Goal: Task Accomplishment & Management: Complete application form

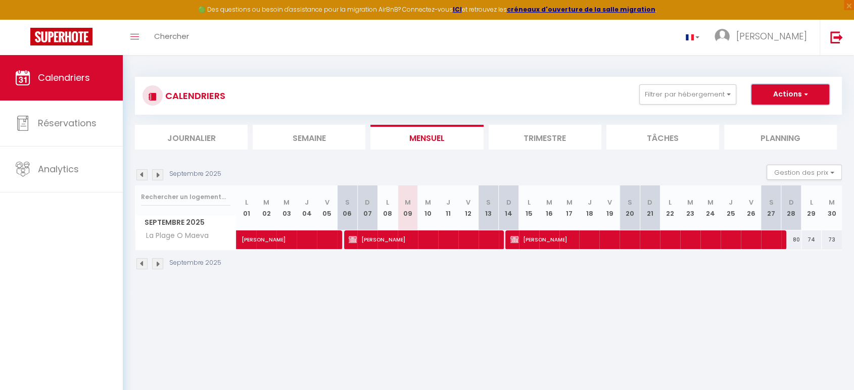
click at [796, 93] on button "Actions" at bounding box center [790, 94] width 78 height 20
click at [765, 118] on link "Nouvelle réservation" at bounding box center [780, 117] width 88 height 15
select select
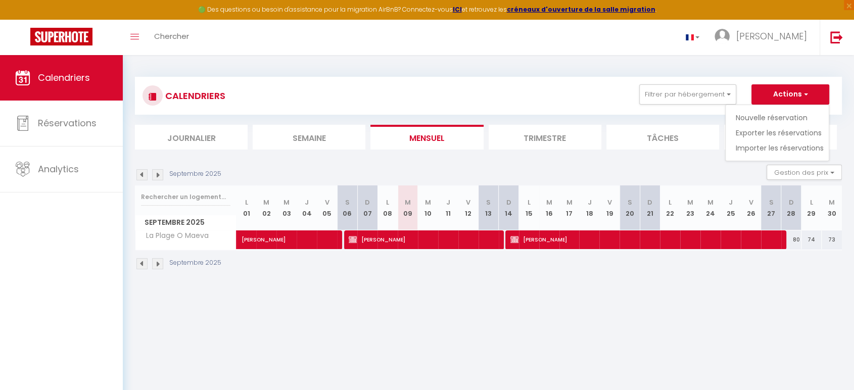
select select
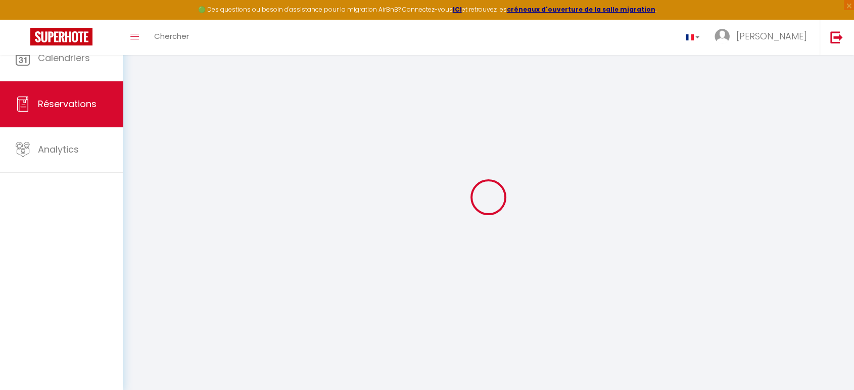
select select
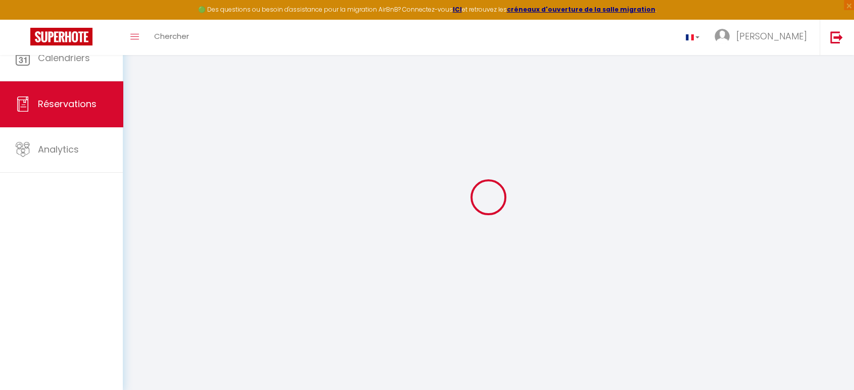
select select
checkbox input "false"
select select
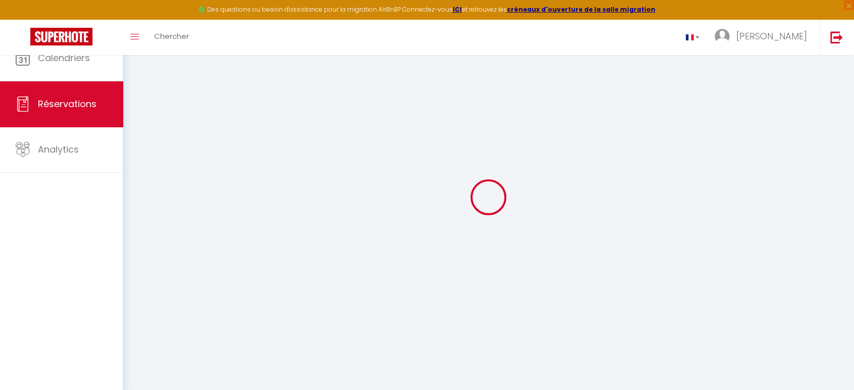
select select
checkbox input "false"
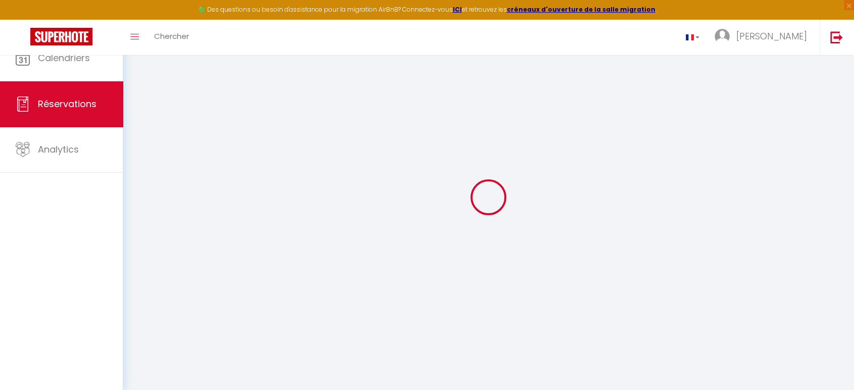
select select
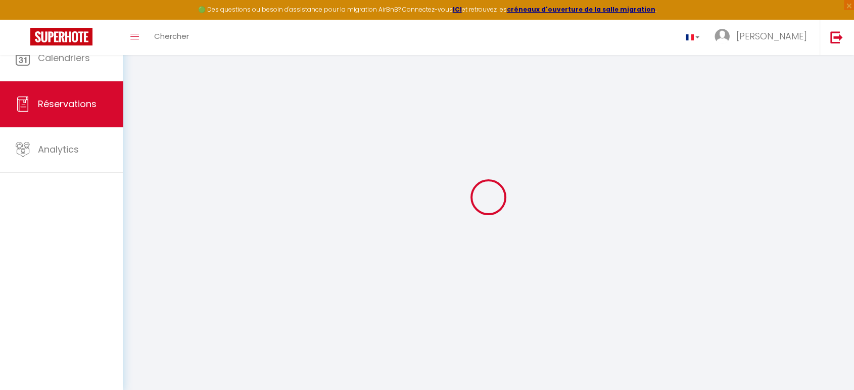
select select
checkbox input "false"
select select
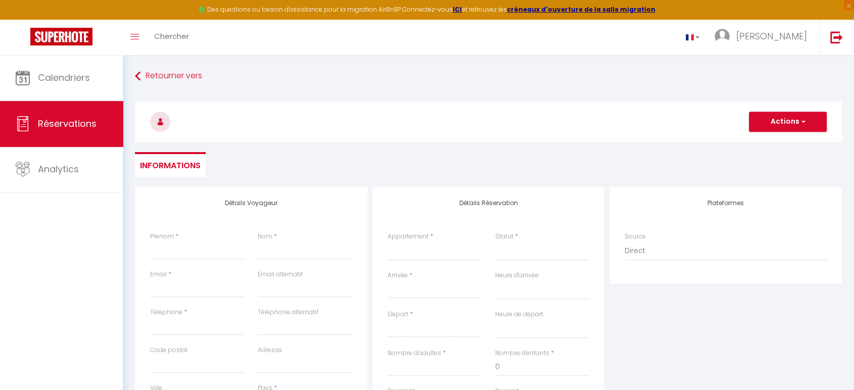
select select
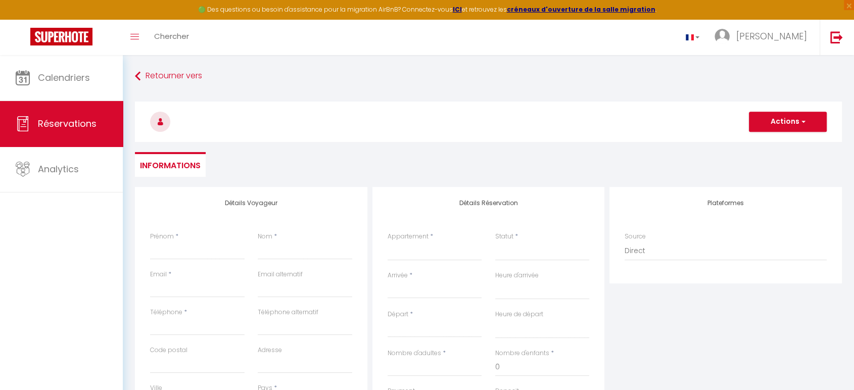
checkbox input "false"
select select
click at [180, 237] on div "Prénom *" at bounding box center [197, 246] width 94 height 28
click at [175, 248] on input "Prénom" at bounding box center [197, 251] width 94 height 18
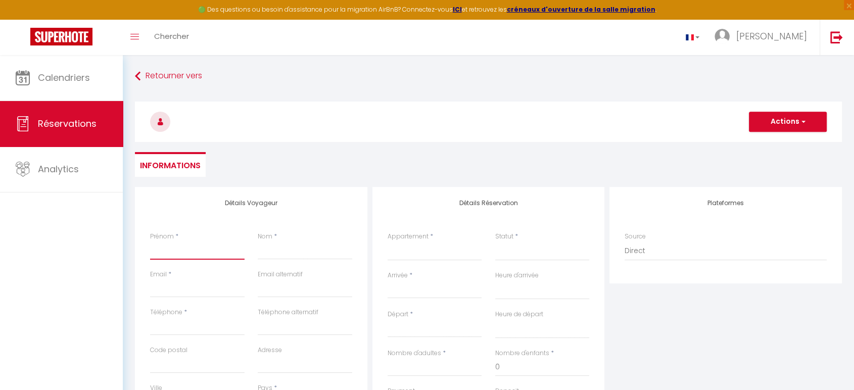
type input "[PERSON_NAME]"
type input "[EMAIL_ADDRESS][DOMAIN_NAME]"
type input "0667863565"
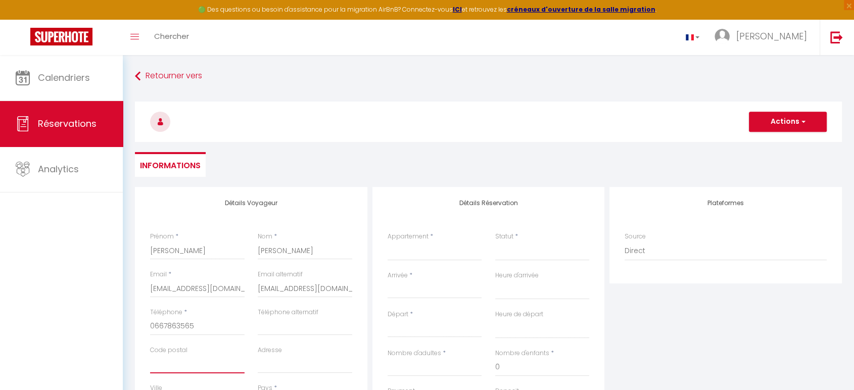
type input "44470"
type input "Chemin des Noes"
type input "CARQUEFOU"
select select "FR"
select select
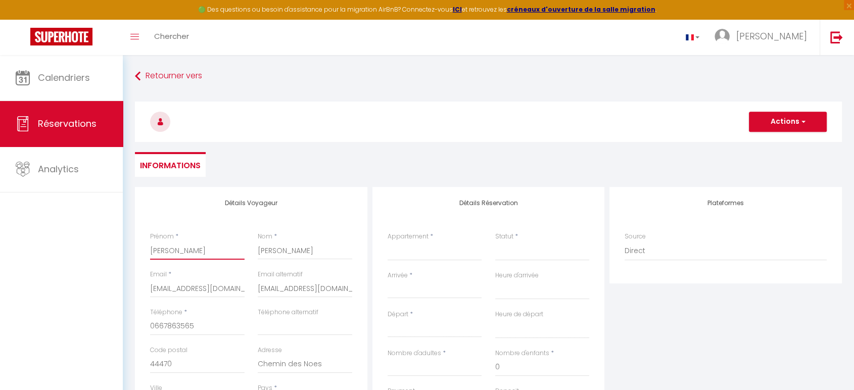
select select
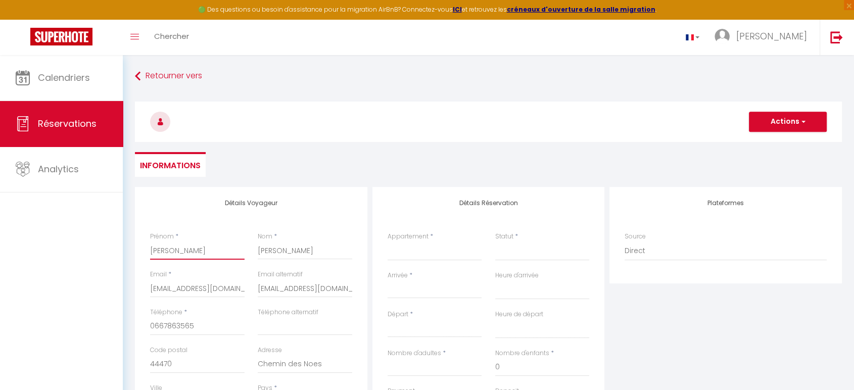
checkbox input "false"
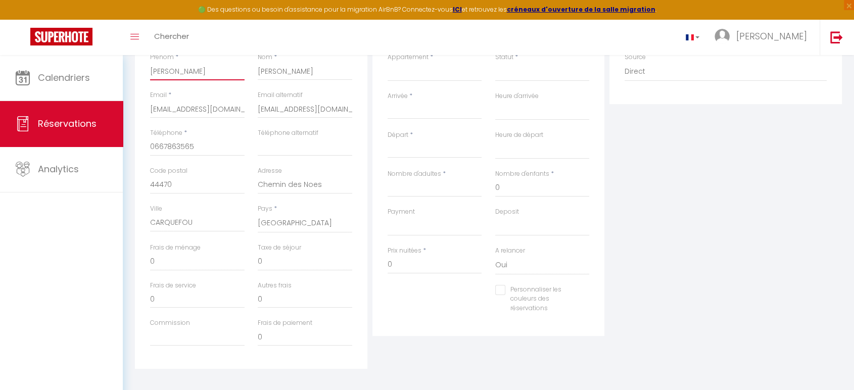
scroll to position [187, 0]
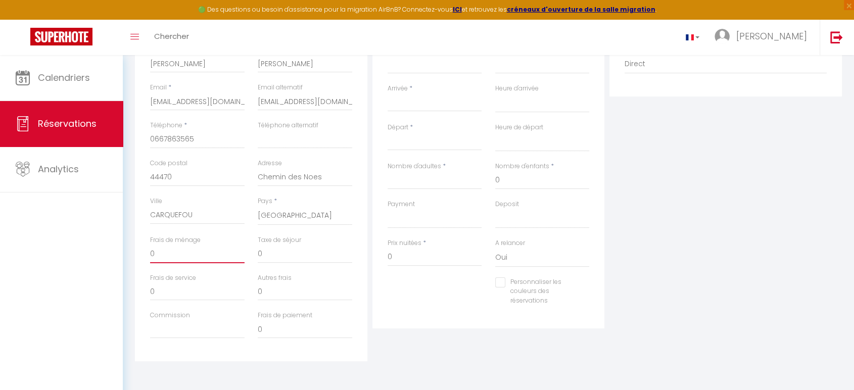
click at [175, 259] on input "0" at bounding box center [197, 254] width 94 height 18
select select
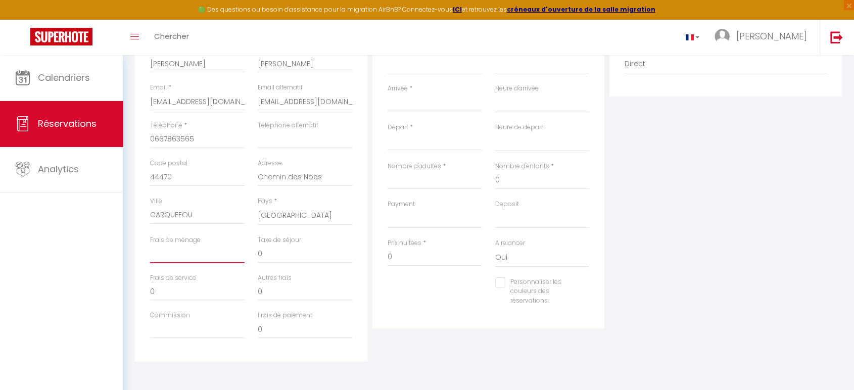
select select
checkbox input "false"
type input "5"
select select
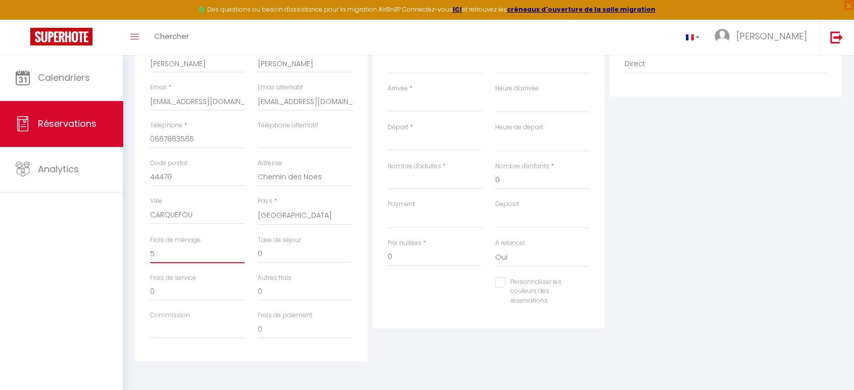
select select
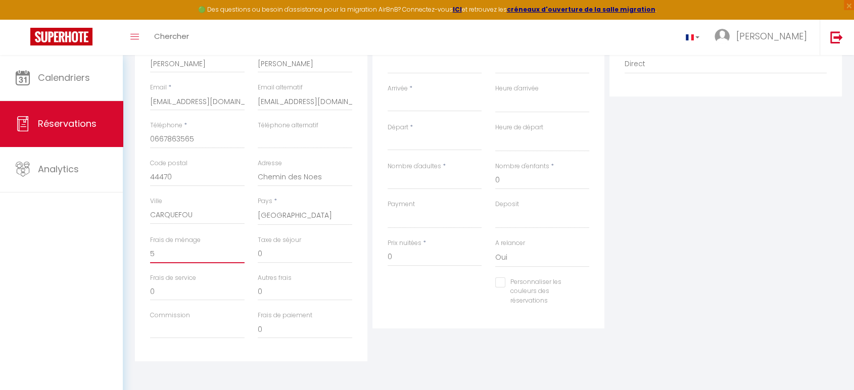
checkbox input "false"
type input "59"
select select
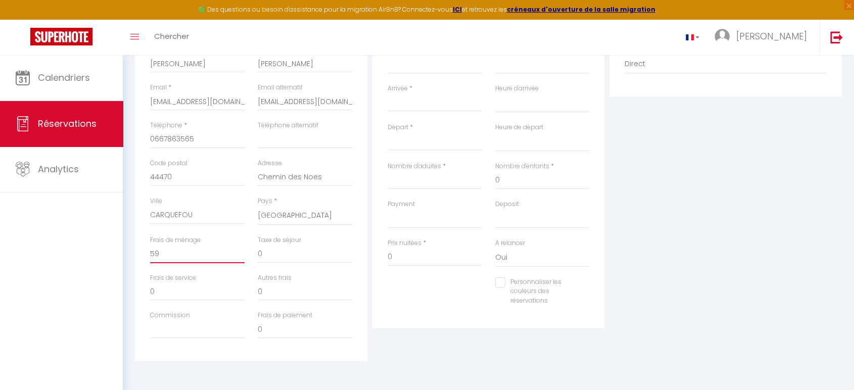
select select
checkbox input "false"
type input "59"
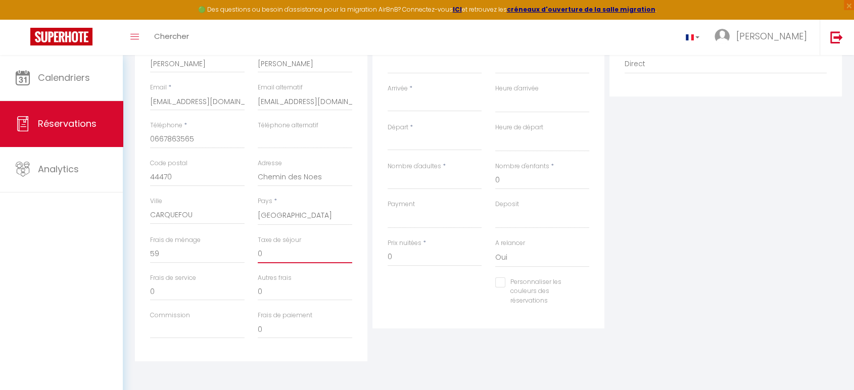
drag, startPoint x: 282, startPoint y: 250, endPoint x: 275, endPoint y: 251, distance: 6.6
click at [282, 250] on input "0" at bounding box center [305, 254] width 94 height 18
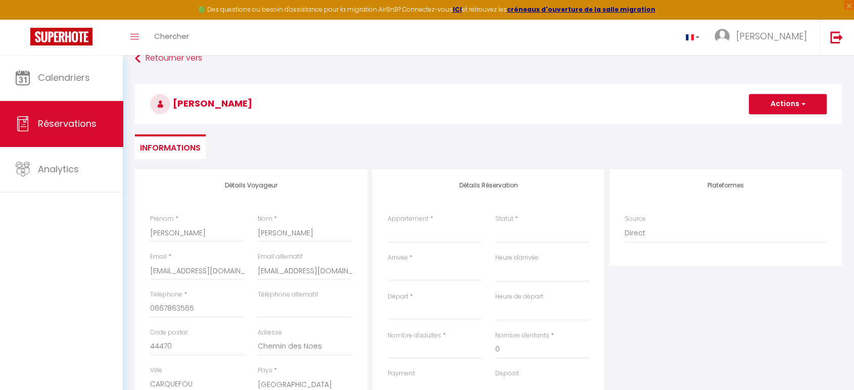
scroll to position [0, 0]
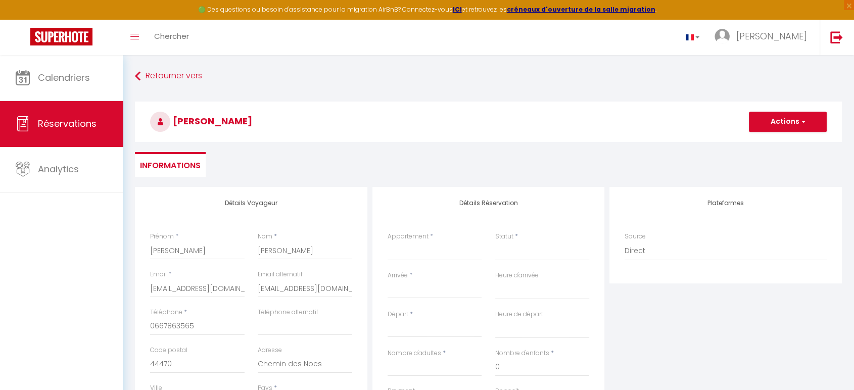
click at [416, 288] on input "Arrivée" at bounding box center [435, 290] width 94 height 13
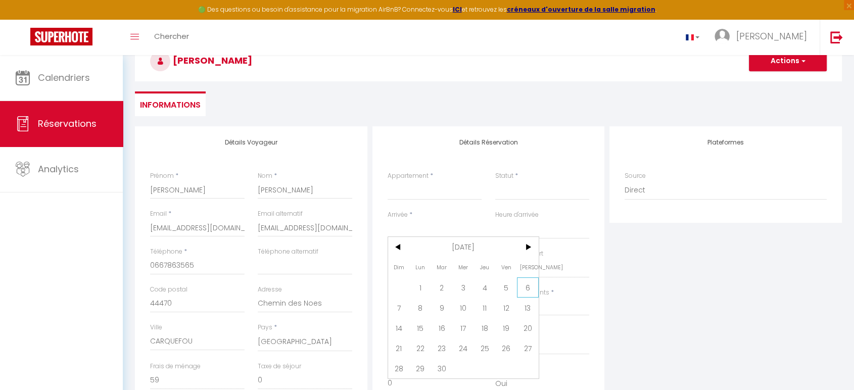
scroll to position [112, 0]
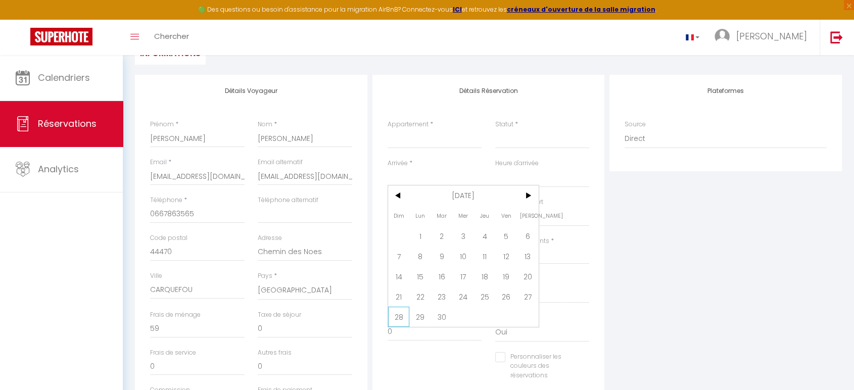
click at [400, 313] on span "28" at bounding box center [399, 317] width 22 height 20
select select
type input "Dim 28 Septembre 2025"
select select
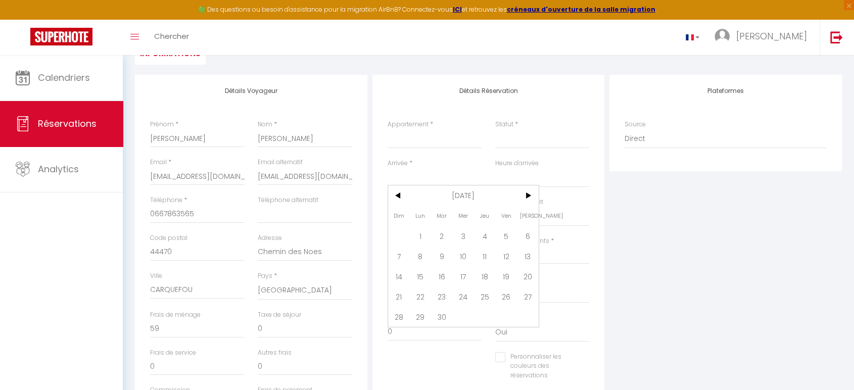
type input "Lun 29 Septembre 2025"
select select
checkbox input "false"
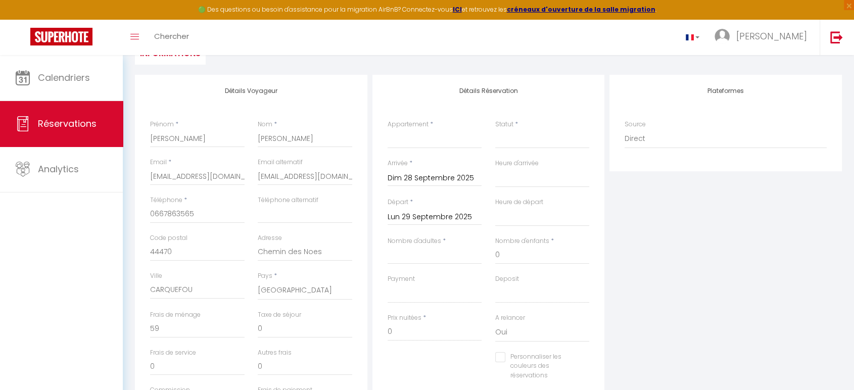
click at [422, 215] on input "Lun 29 Septembre 2025" at bounding box center [435, 217] width 94 height 13
click at [526, 233] on span ">" at bounding box center [528, 234] width 22 height 20
click at [398, 293] on span "5" at bounding box center [399, 294] width 22 height 20
select select
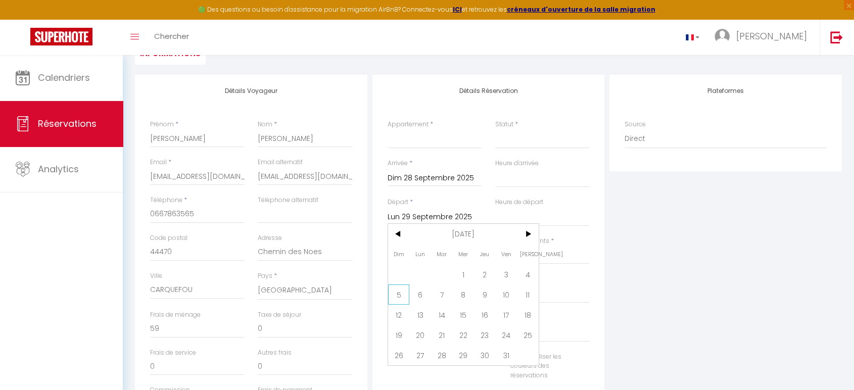
select select
type input "Dim 05 Octobre 2025"
select select
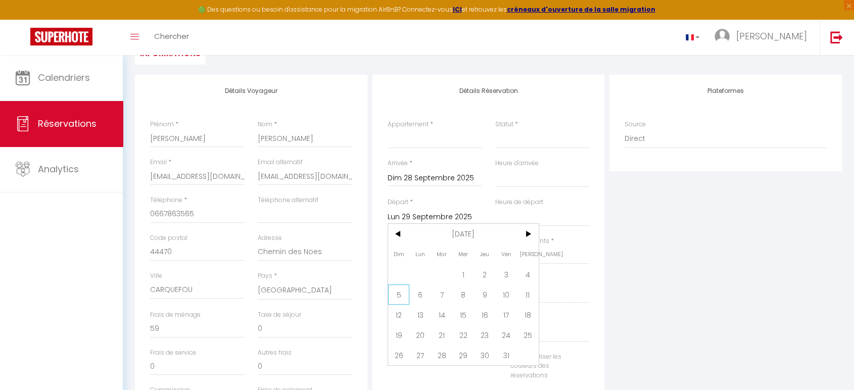
checkbox input "false"
click at [400, 254] on input "Nombre d'adultes" at bounding box center [435, 255] width 94 height 18
type input "1"
select select
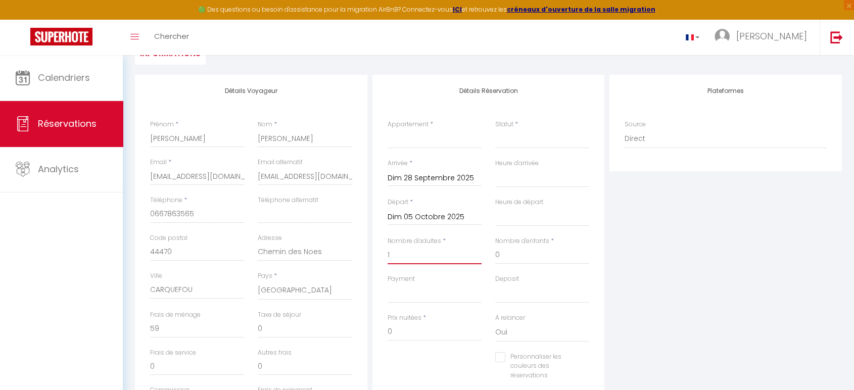
select select
checkbox input "false"
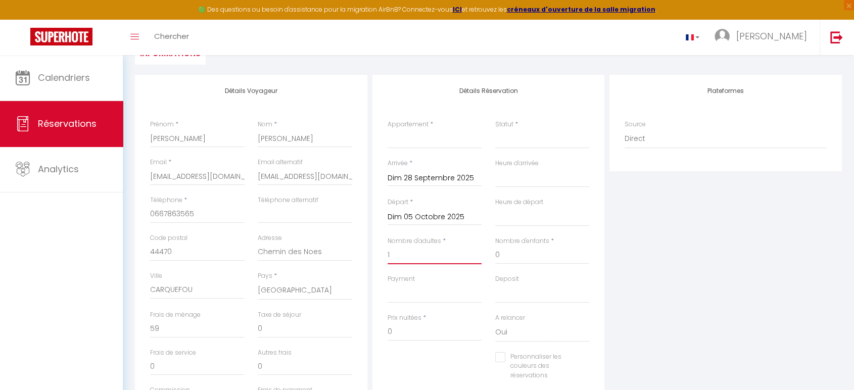
type input "1"
click at [537, 250] on input "0" at bounding box center [542, 255] width 94 height 18
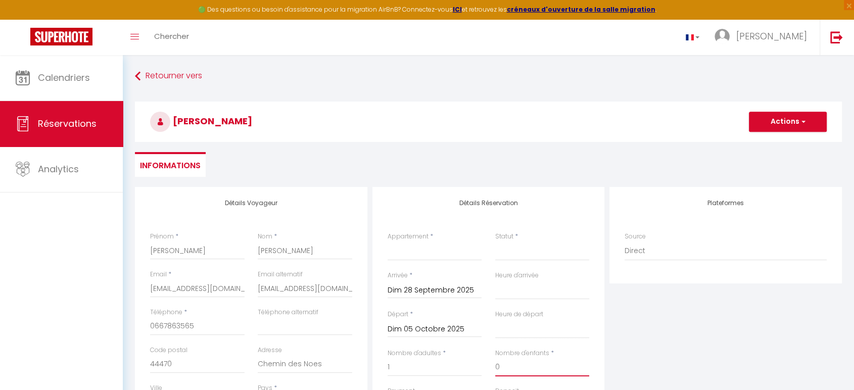
scroll to position [37, 0]
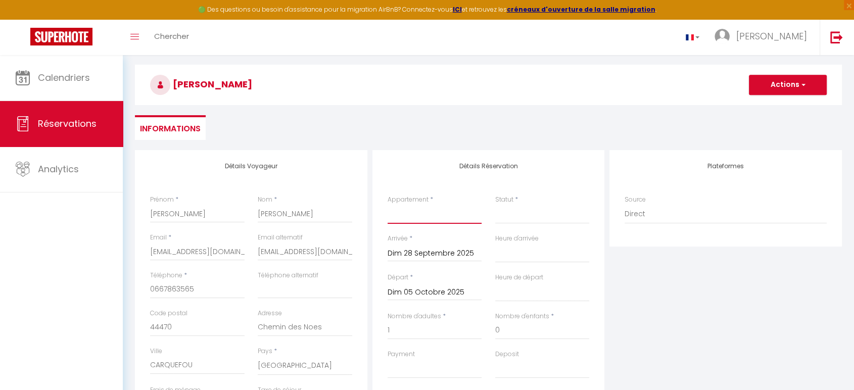
click at [408, 217] on select "La Plage O Maeva" at bounding box center [435, 214] width 94 height 19
select select "12677"
click at [388, 205] on select "La Plage O Maeva" at bounding box center [435, 214] width 94 height 19
select select
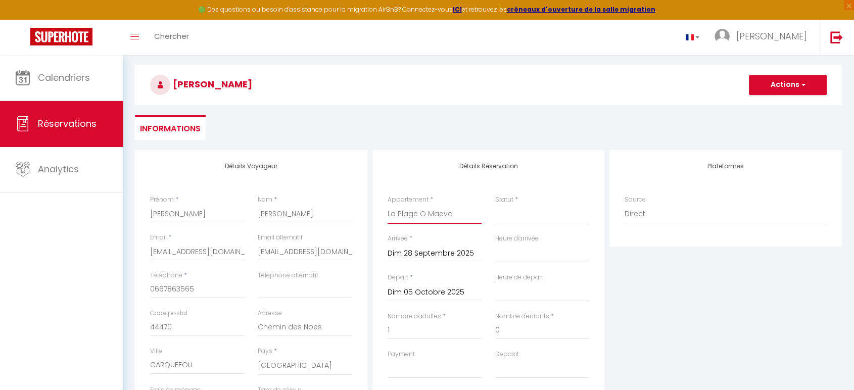
select select
checkbox input "false"
type input "10.08"
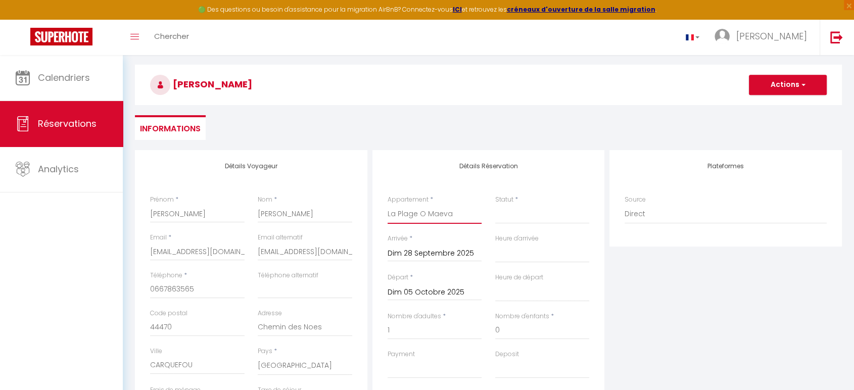
select select
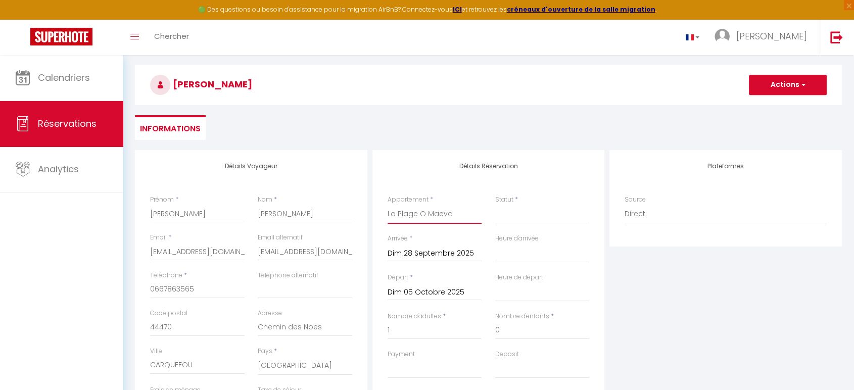
type input "524"
checkbox input "false"
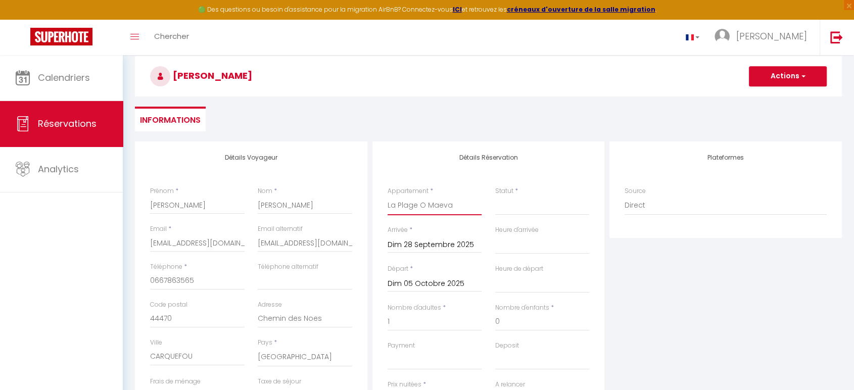
scroll to position [0, 0]
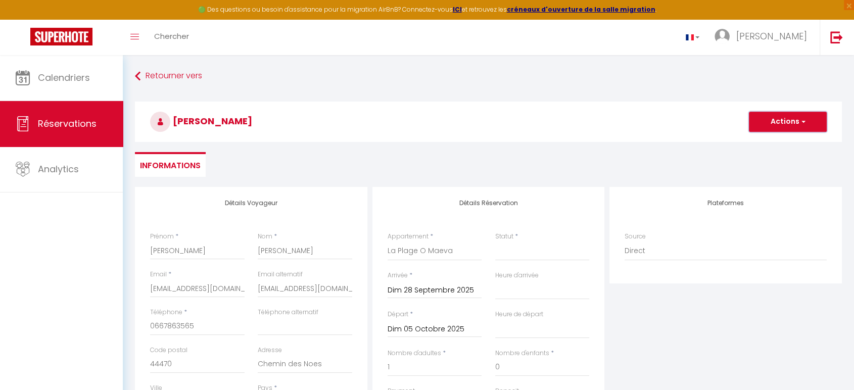
click at [792, 117] on button "Actions" at bounding box center [788, 122] width 78 height 20
click at [758, 144] on link "Enregistrer" at bounding box center [778, 143] width 80 height 13
select select
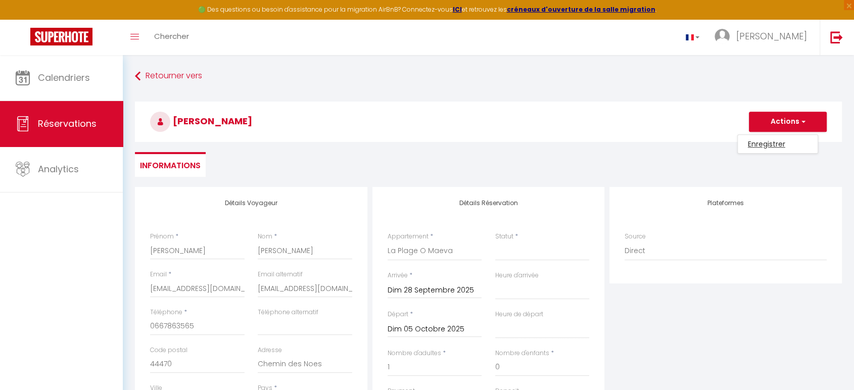
select select
checkbox input "false"
select select
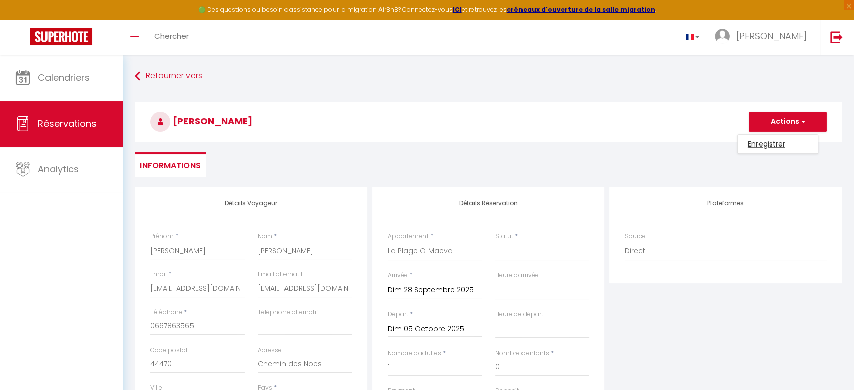
select select
checkbox input "false"
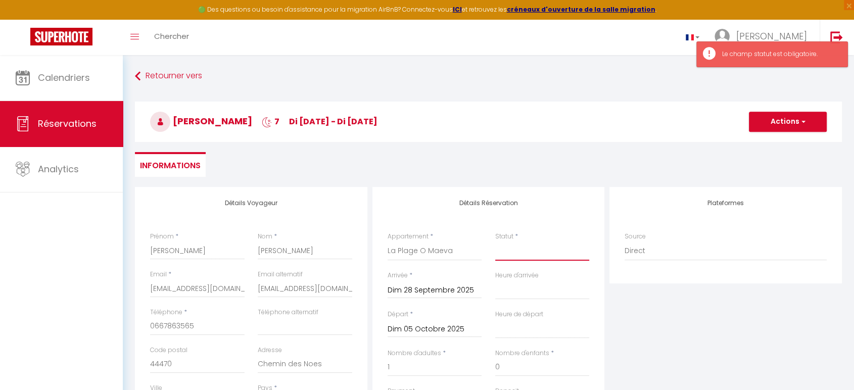
click at [516, 251] on select "Confirmé Non Confirmé [PERSON_NAME] par le voyageur No Show Request" at bounding box center [542, 251] width 94 height 19
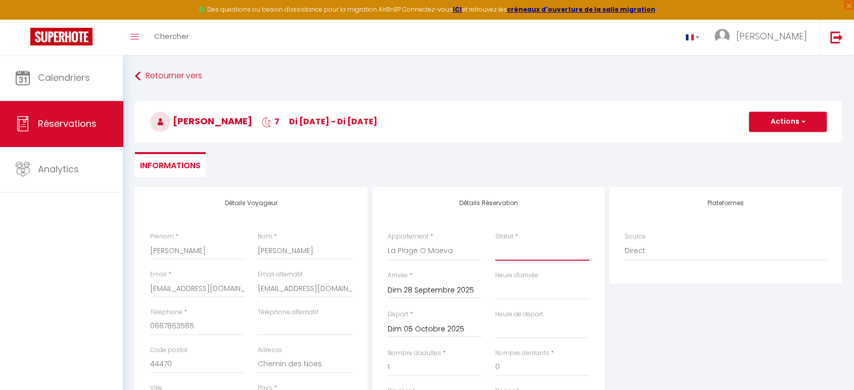
select select "2"
click at [495, 242] on select "Confirmé Non Confirmé [PERSON_NAME] par le voyageur No Show Request" at bounding box center [542, 251] width 94 height 19
select select
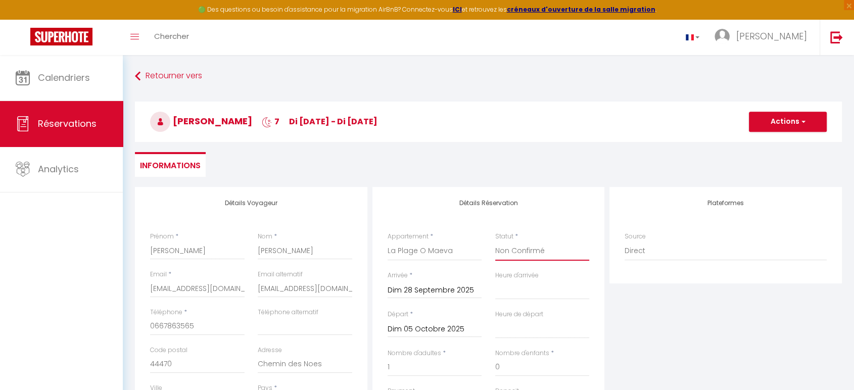
select select
checkbox input "false"
click at [800, 123] on span "button" at bounding box center [802, 121] width 6 height 9
click at [758, 140] on link "Enregistrer" at bounding box center [778, 143] width 80 height 13
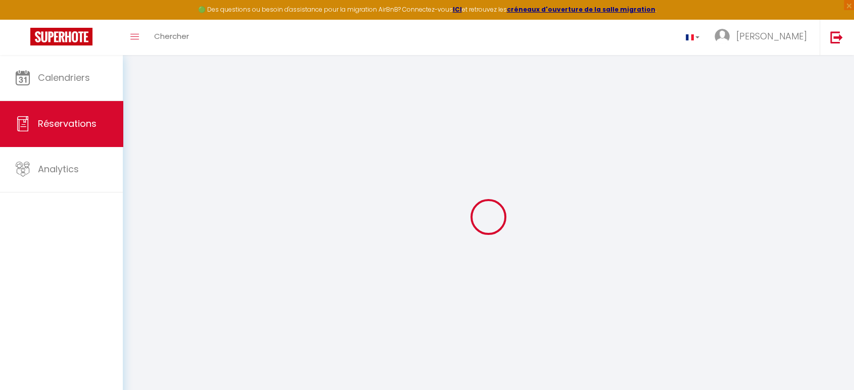
select select "not_cancelled"
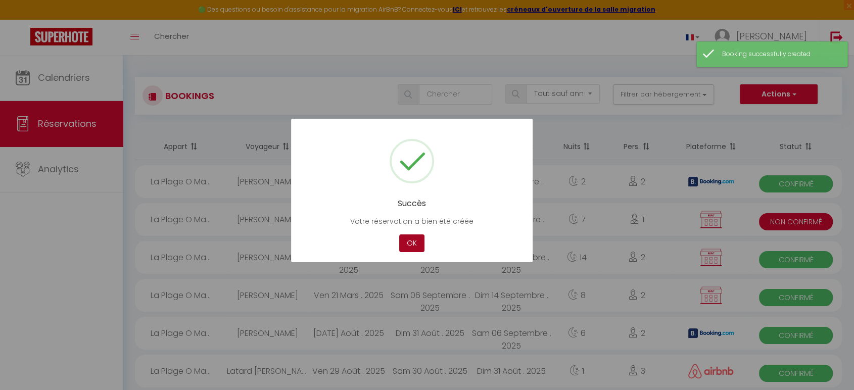
click at [410, 242] on button "OK" at bounding box center [411, 243] width 25 height 18
